Goal: Transaction & Acquisition: Subscribe to service/newsletter

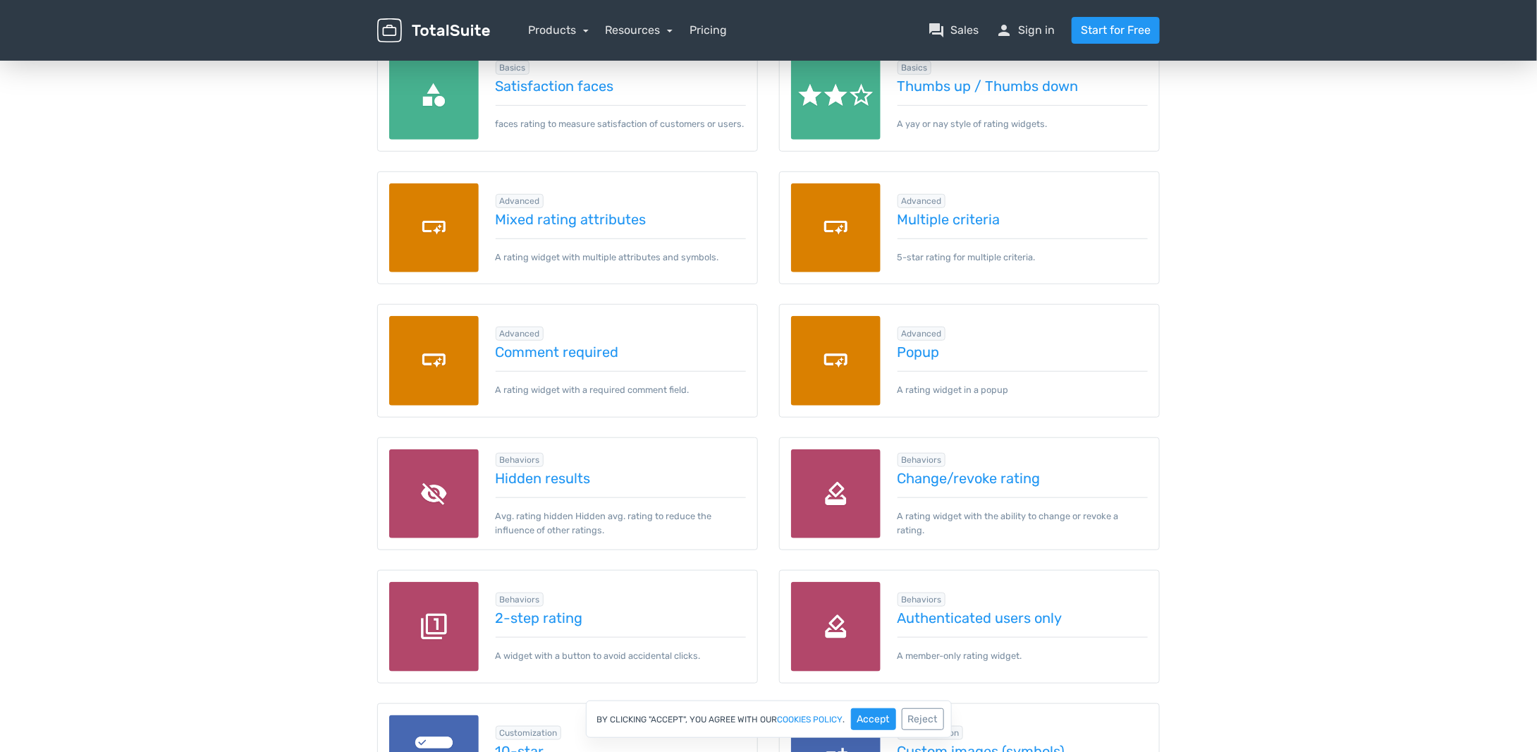
scroll to position [71, 0]
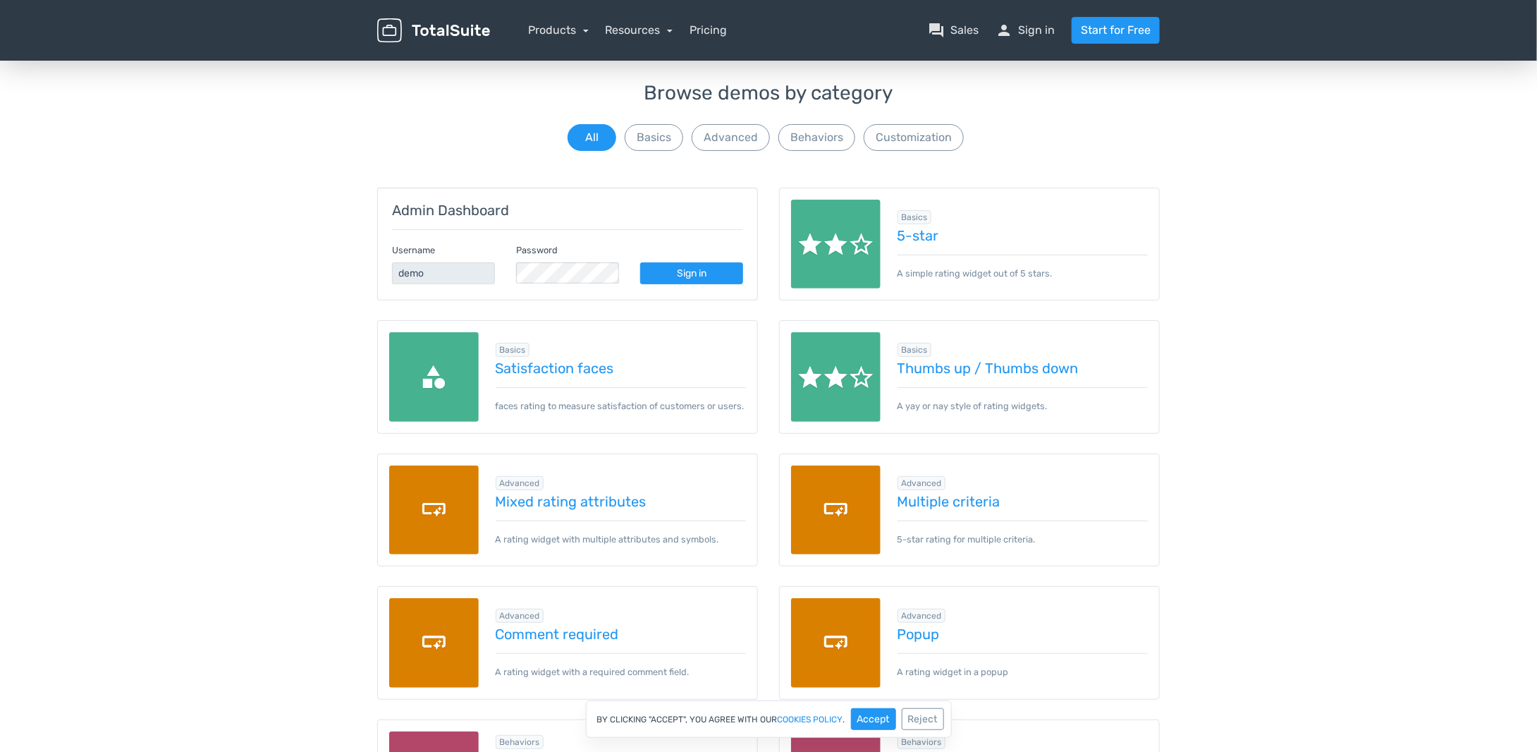
click at [432, 391] on img at bounding box center [434, 377] width 90 height 90
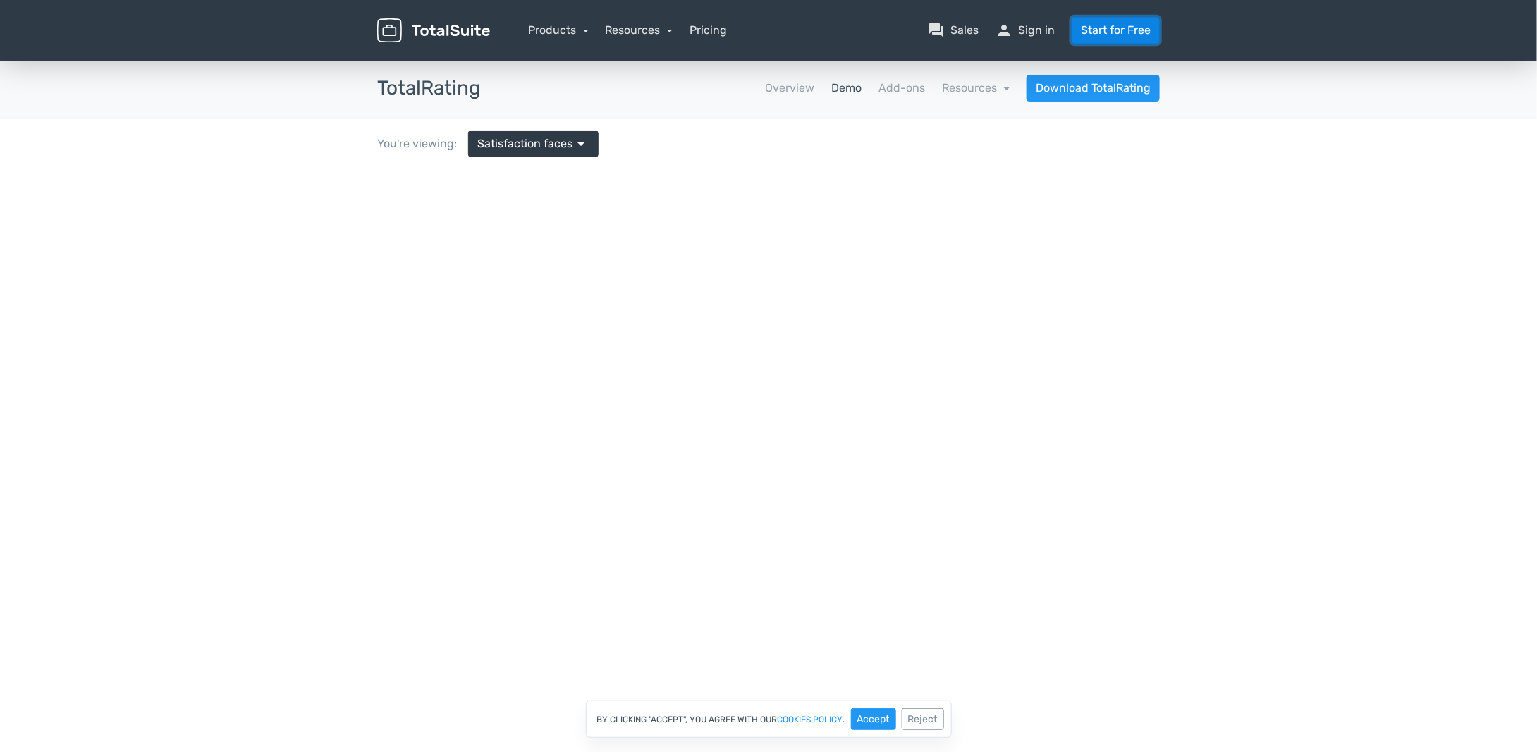
click at [1130, 30] on link "Start for Free" at bounding box center [1116, 30] width 88 height 27
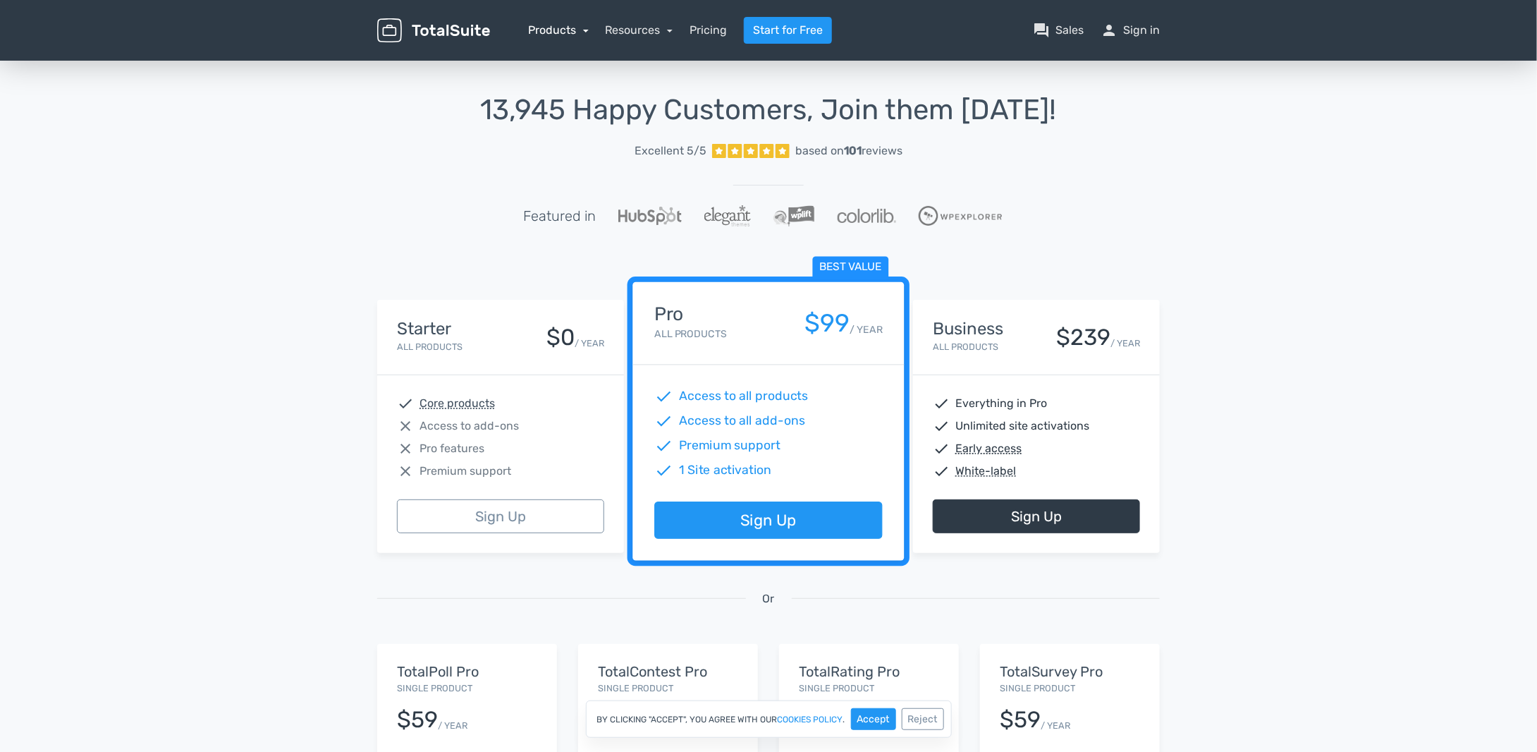
click at [567, 26] on link "Products" at bounding box center [558, 29] width 61 height 13
